Goal: Task Accomplishment & Management: Manage account settings

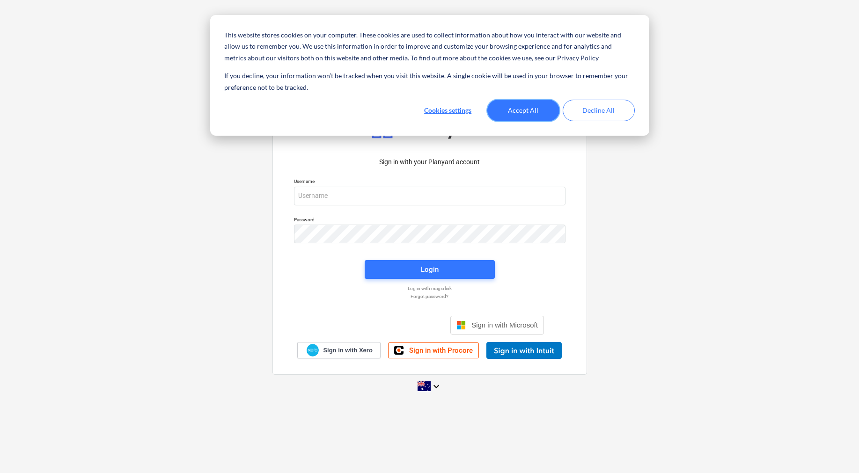
click at [513, 110] on button "Accept All" at bounding box center [523, 111] width 72 height 22
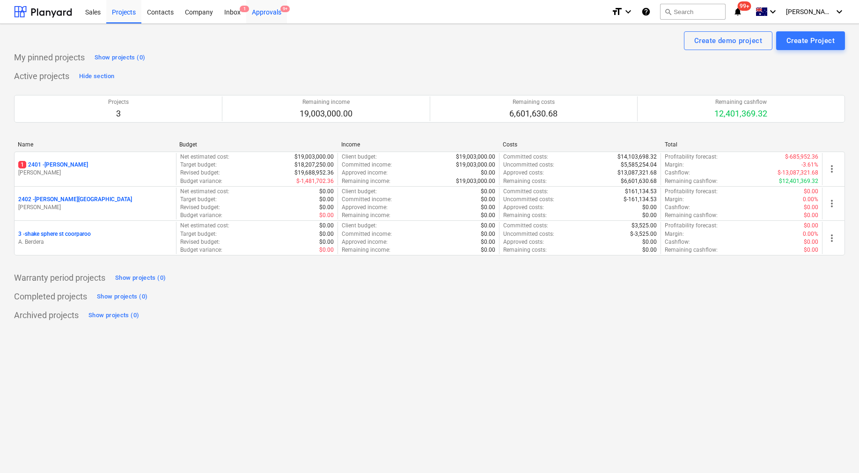
click at [265, 12] on div "Approvals 9+" at bounding box center [266, 12] width 41 height 24
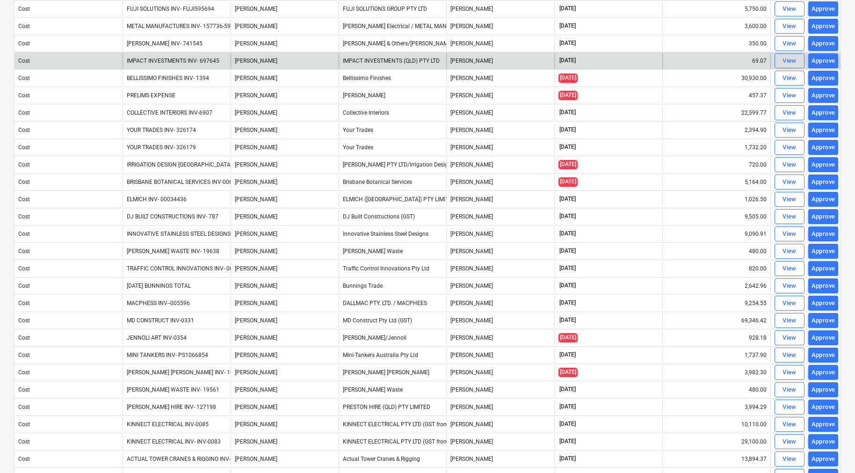
scroll to position [124, 0]
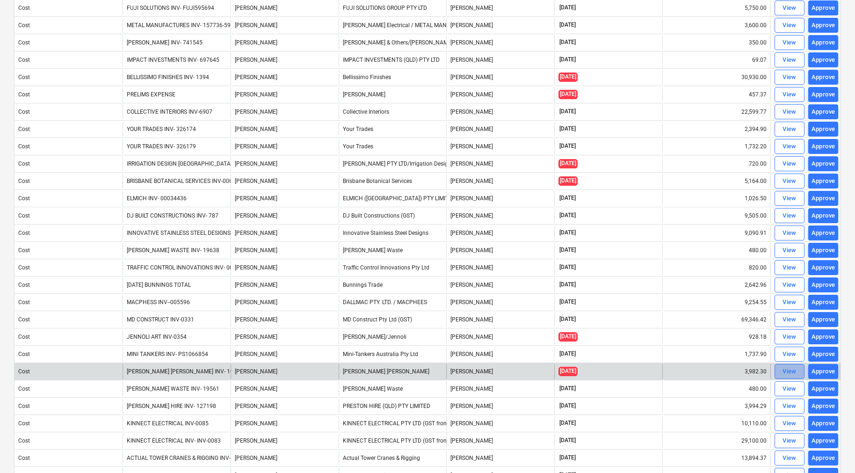
click at [787, 371] on div "View" at bounding box center [790, 371] width 14 height 11
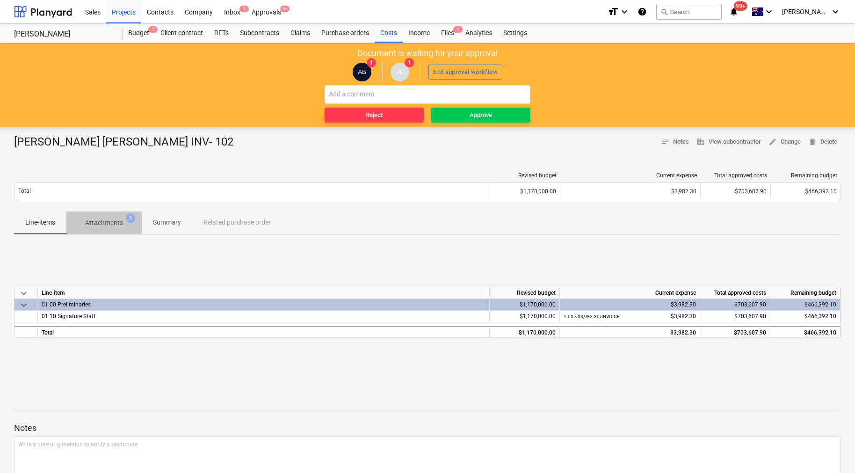
click at [112, 220] on p "Attachments" at bounding box center [104, 223] width 38 height 10
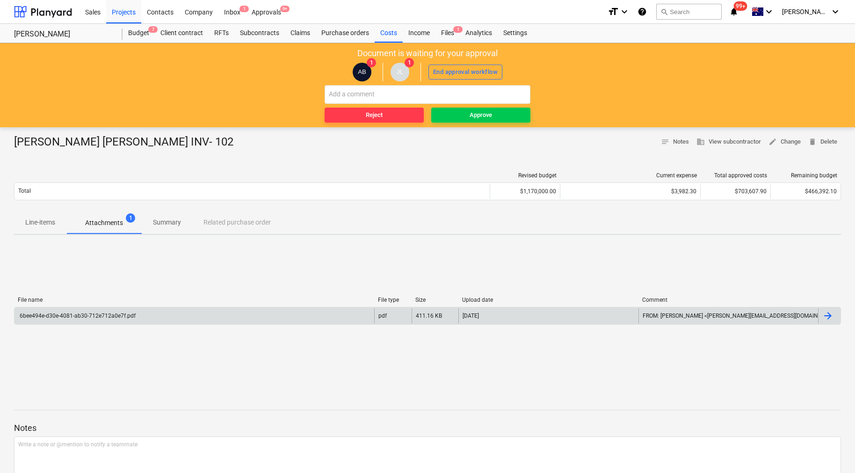
click at [824, 314] on div at bounding box center [828, 315] width 11 height 11
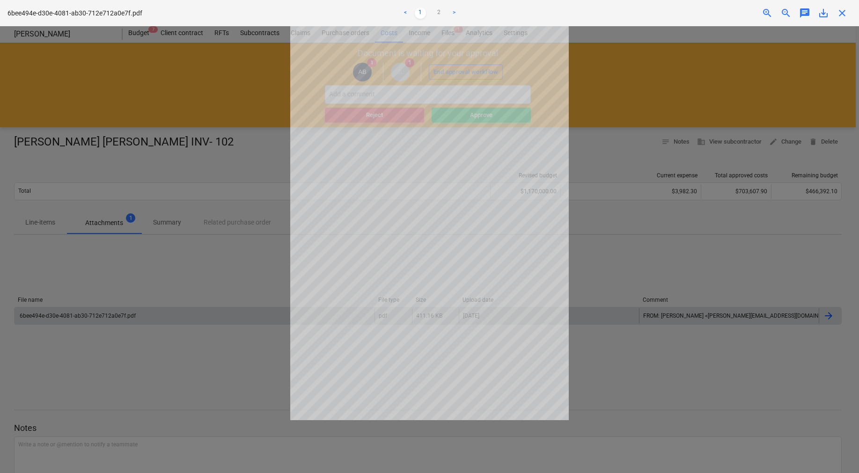
click at [838, 15] on span "close" at bounding box center [841, 12] width 11 height 11
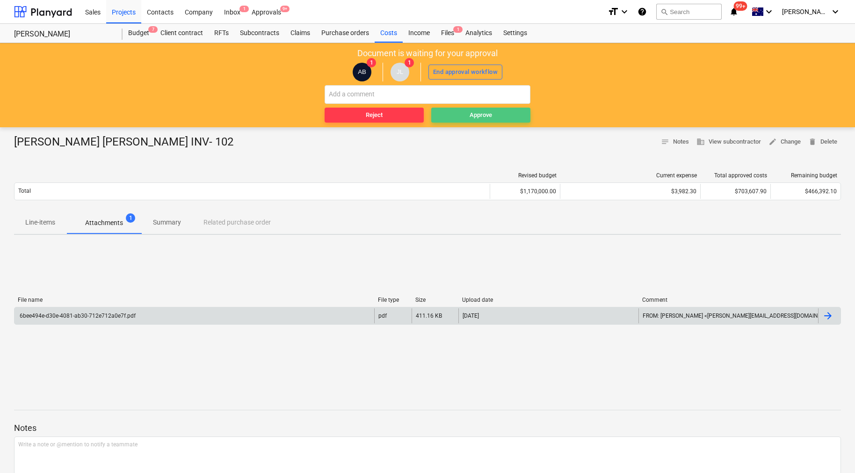
click at [524, 110] on span "Approve" at bounding box center [481, 115] width 92 height 11
